Goal: Check status

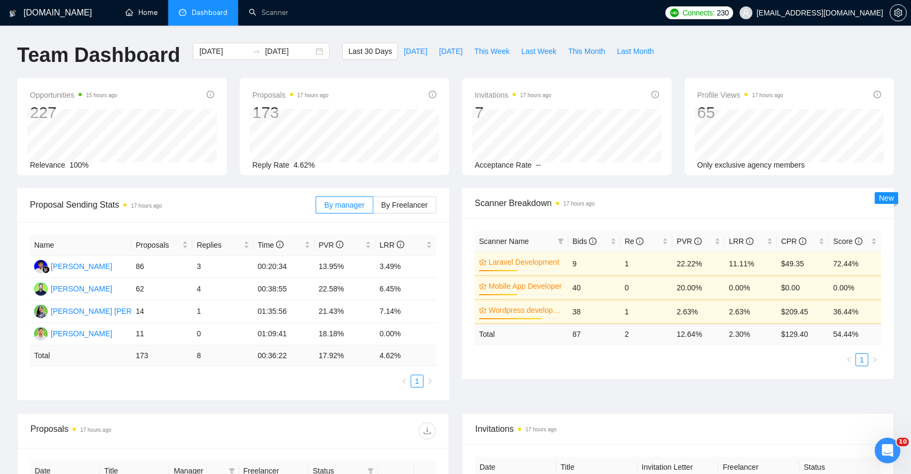
click at [152, 17] on link "Home" at bounding box center [141, 12] width 32 height 9
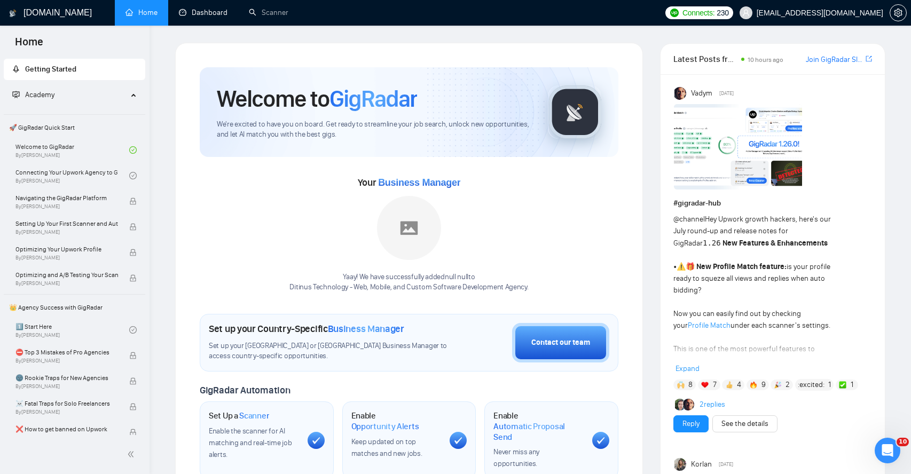
click at [191, 17] on link "Dashboard" at bounding box center [203, 12] width 49 height 9
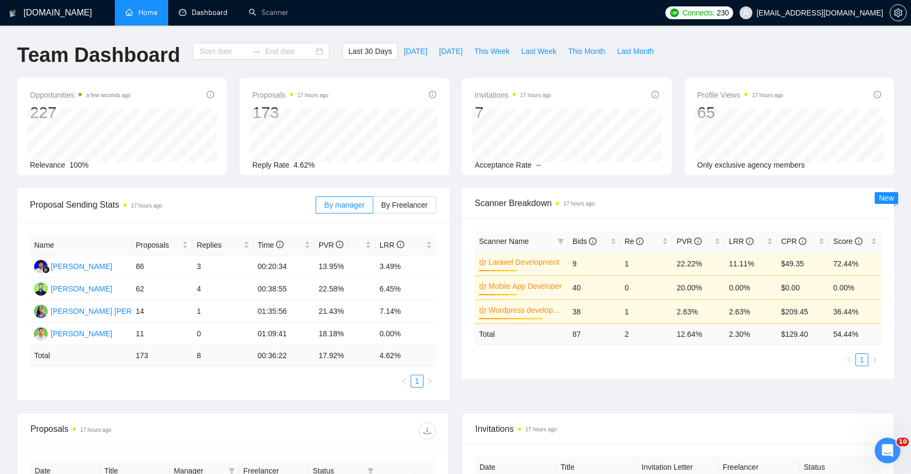
type input "[DATE]"
